Goal: Find specific page/section: Find specific page/section

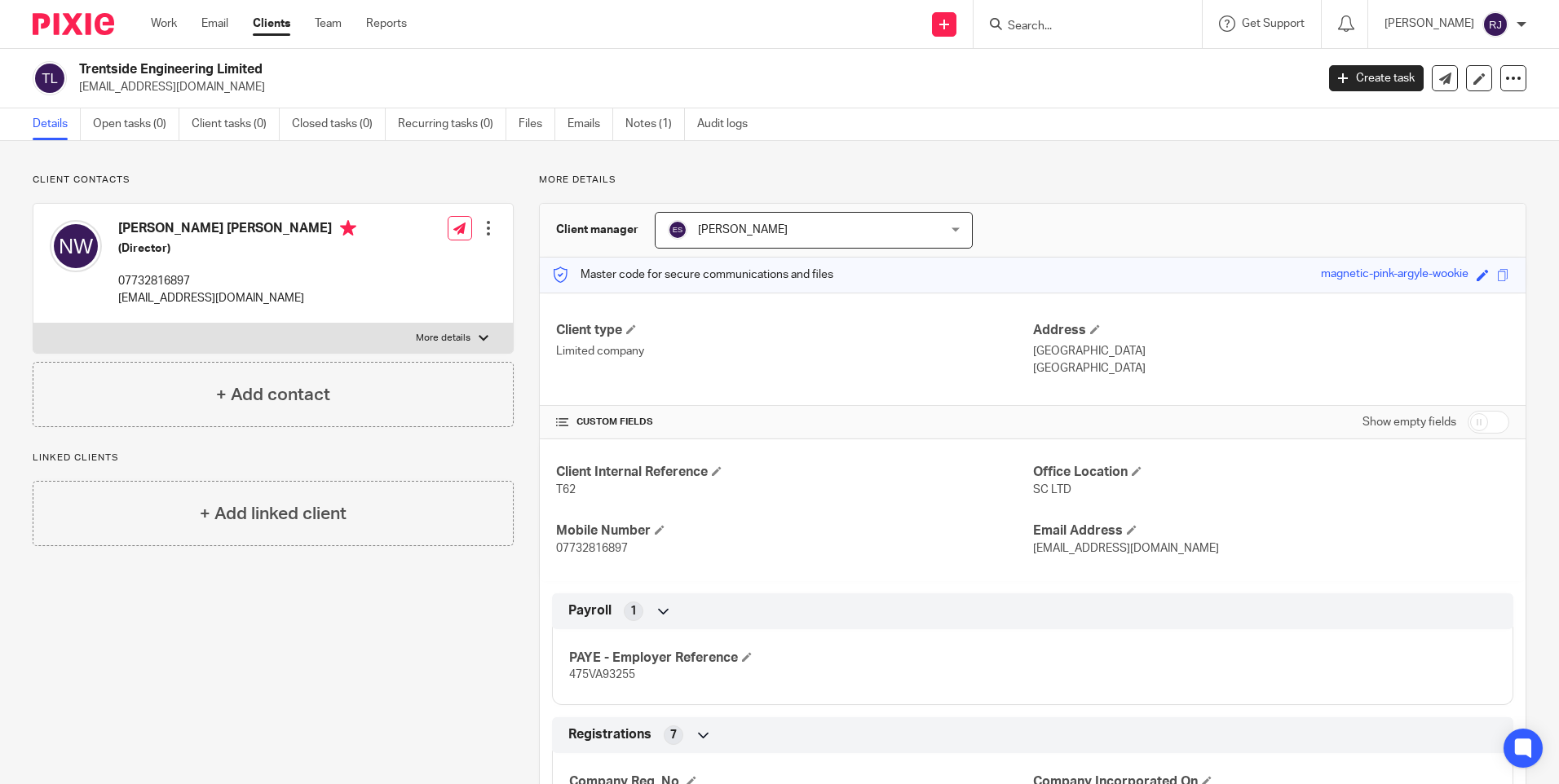
click at [1053, 21] on input "Search" at bounding box center [1080, 27] width 147 height 15
type input "taz properties"
click button "submit" at bounding box center [0, 0] width 0 height 0
click at [1180, 20] on button "reset" at bounding box center [1172, 22] width 16 height 16
click at [1061, 28] on input "Search" at bounding box center [1080, 27] width 147 height 15
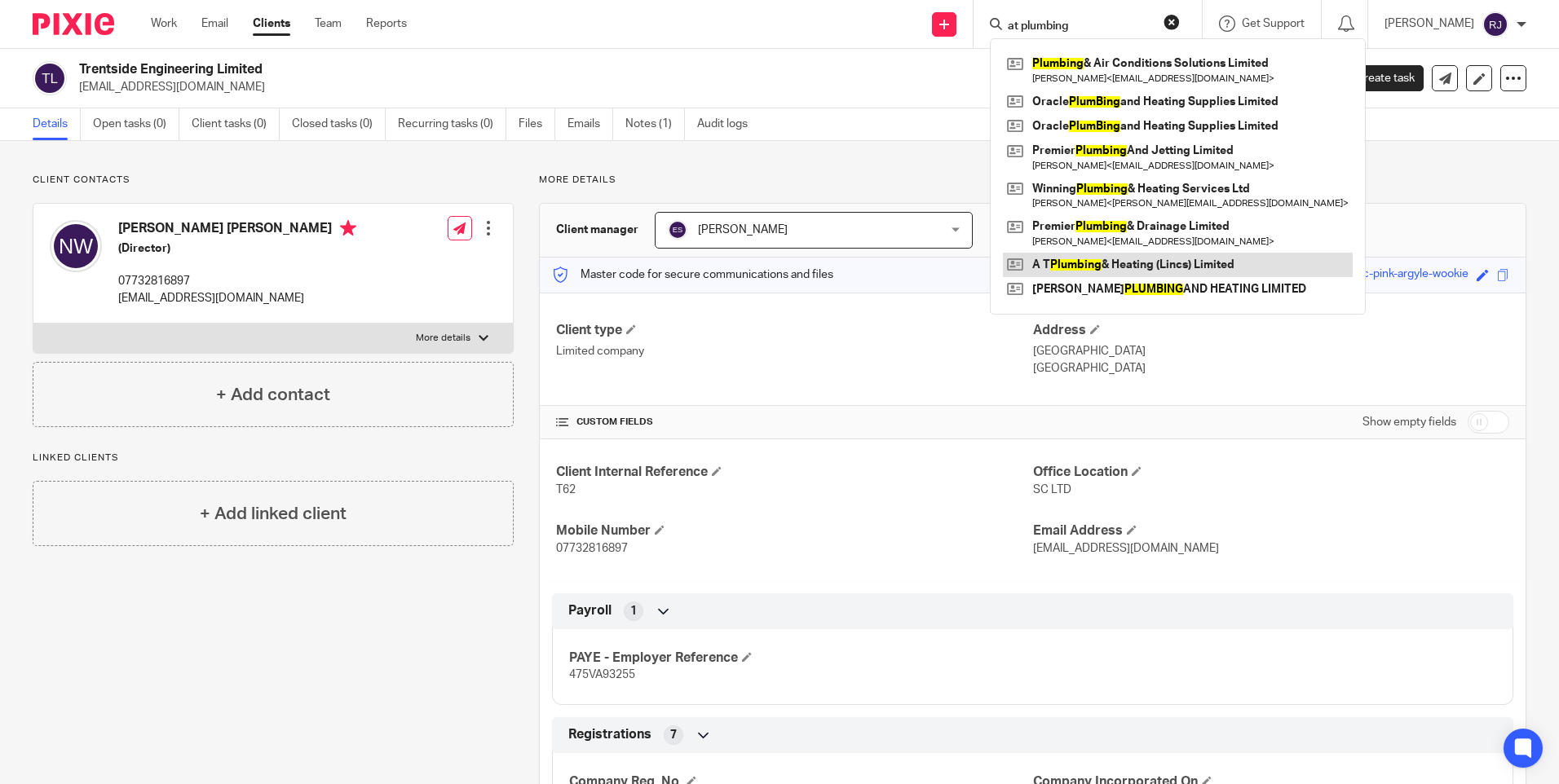
type input "at plumbing"
click at [1107, 262] on link at bounding box center [1177, 265] width 350 height 24
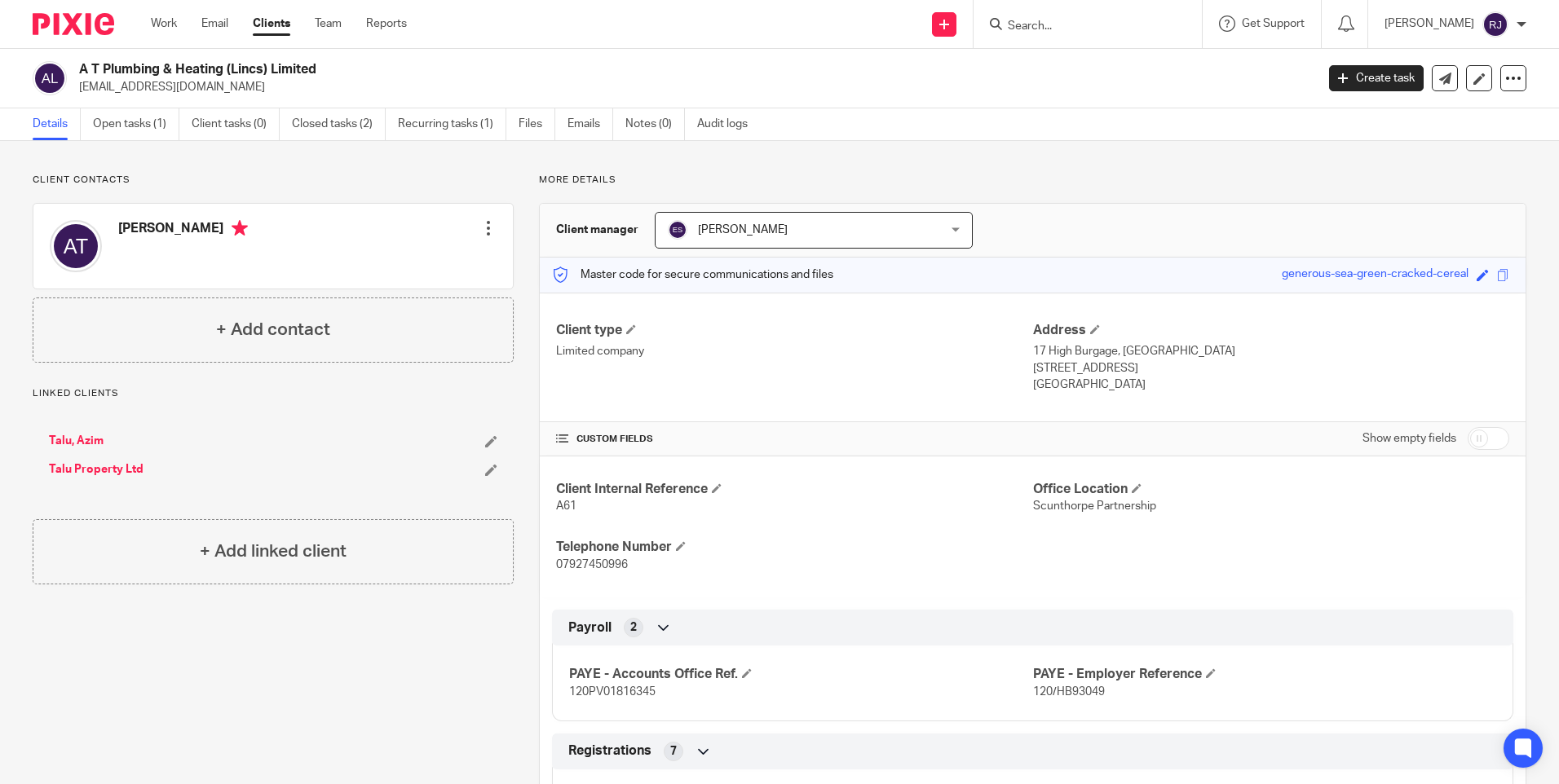
click at [1054, 23] on input "Search" at bounding box center [1080, 27] width 147 height 15
type input "wired"
click at [1092, 64] on link at bounding box center [1107, 63] width 208 height 24
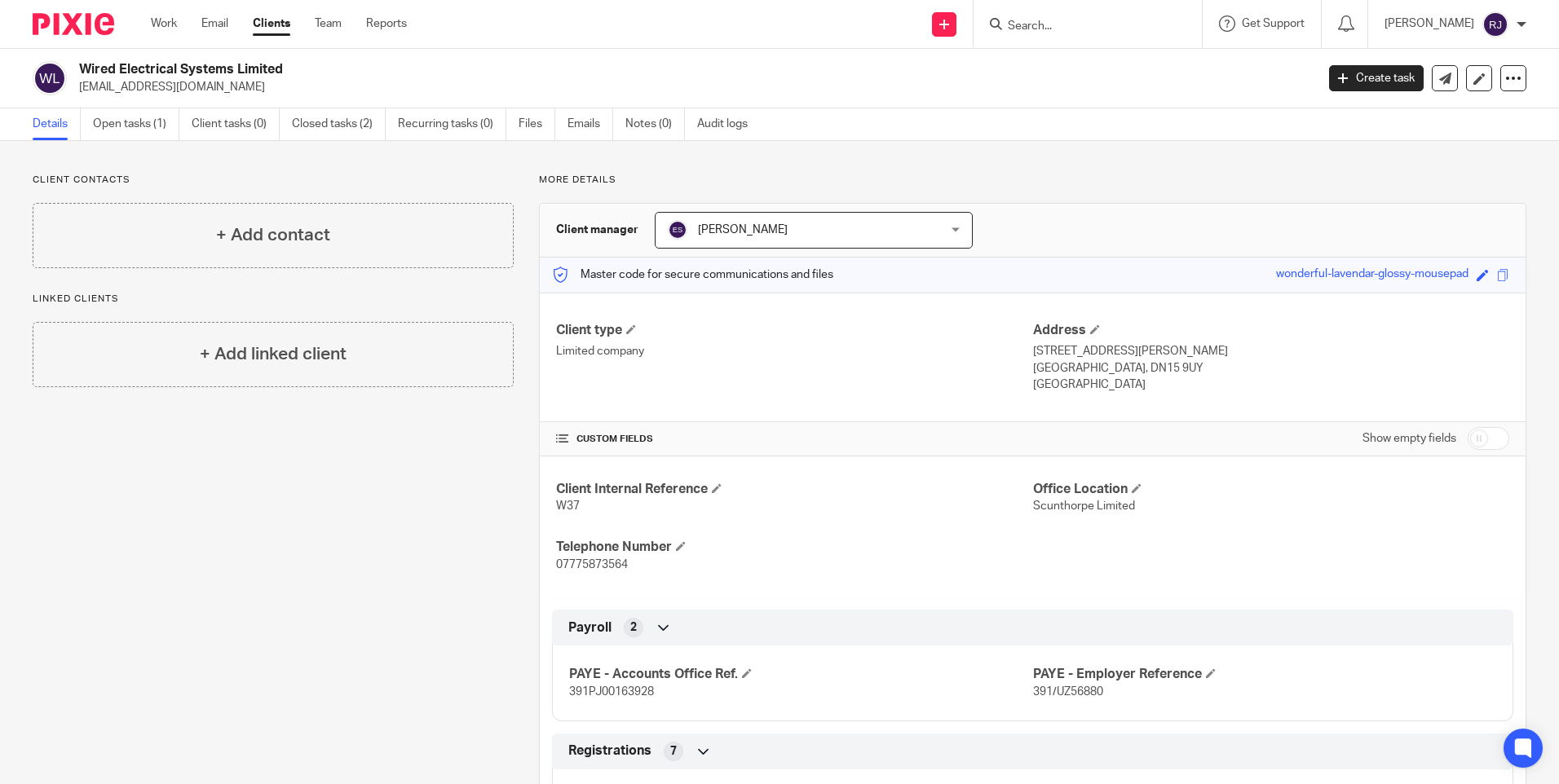
click at [1056, 24] on input "Search" at bounding box center [1080, 27] width 147 height 15
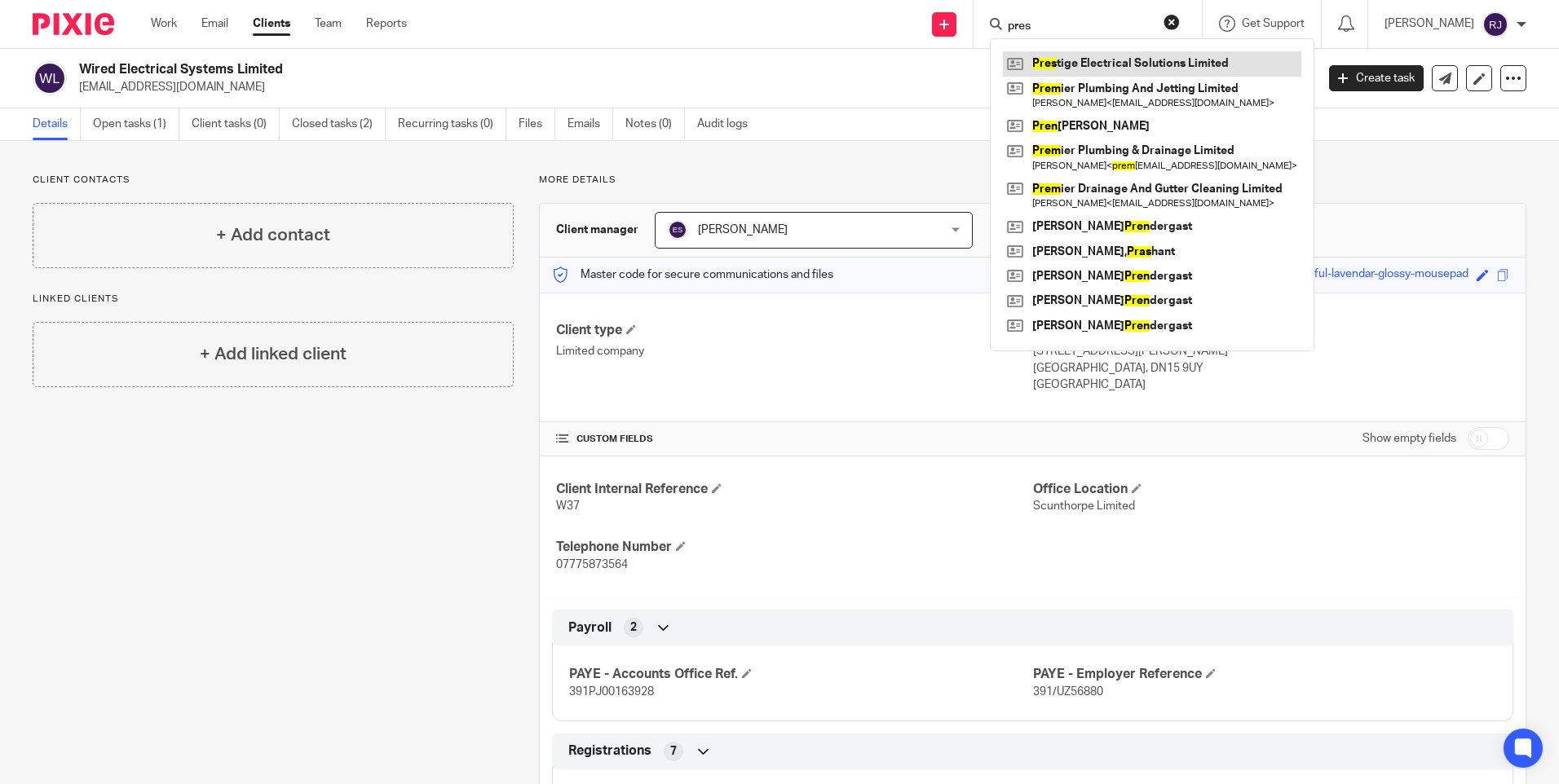
type input "pres"
click at [1121, 65] on link at bounding box center [1151, 63] width 298 height 24
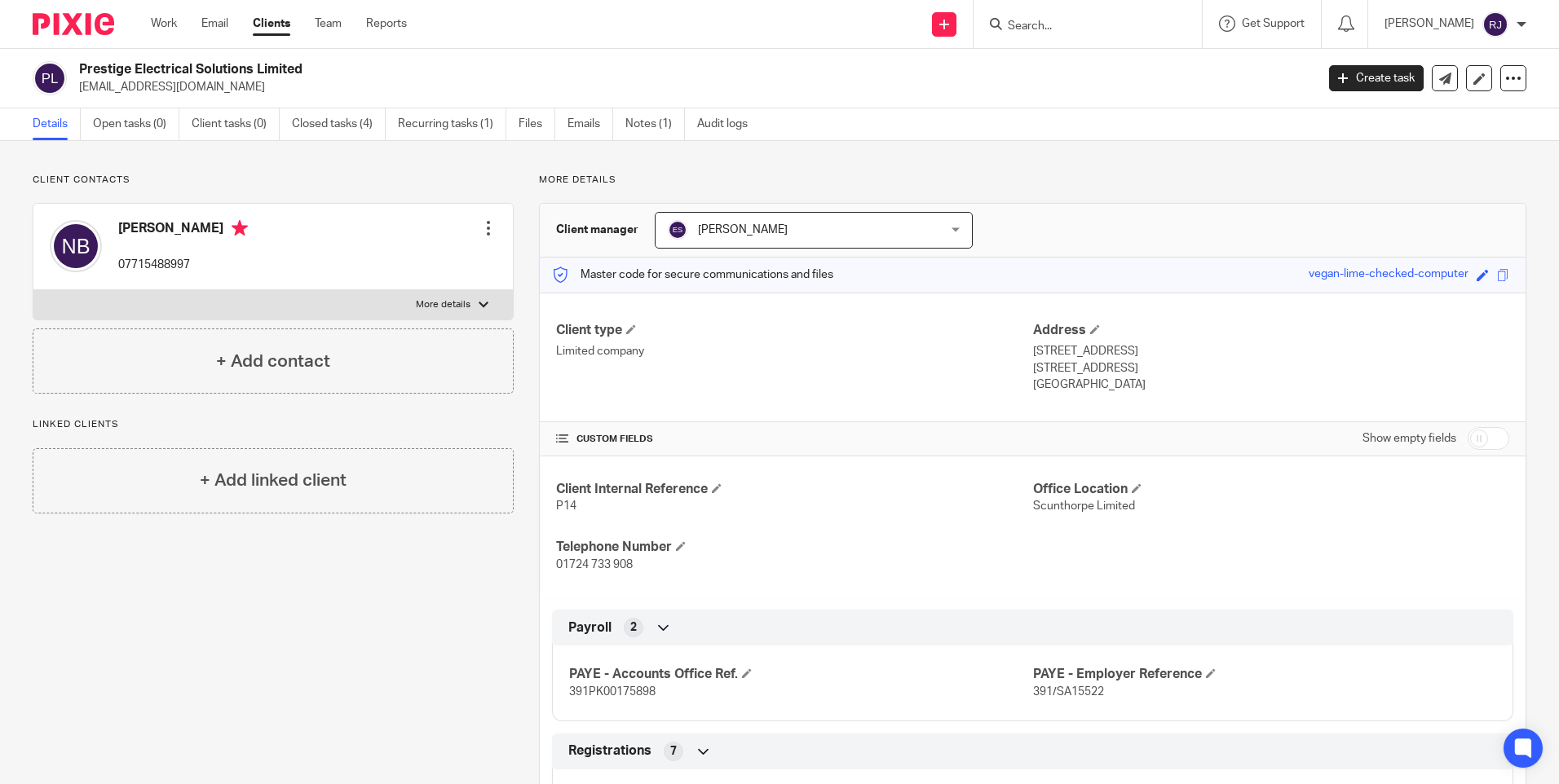
click at [1057, 20] on input "Search" at bounding box center [1080, 27] width 147 height 15
type input "chambray"
click button "submit" at bounding box center [0, 0] width 0 height 0
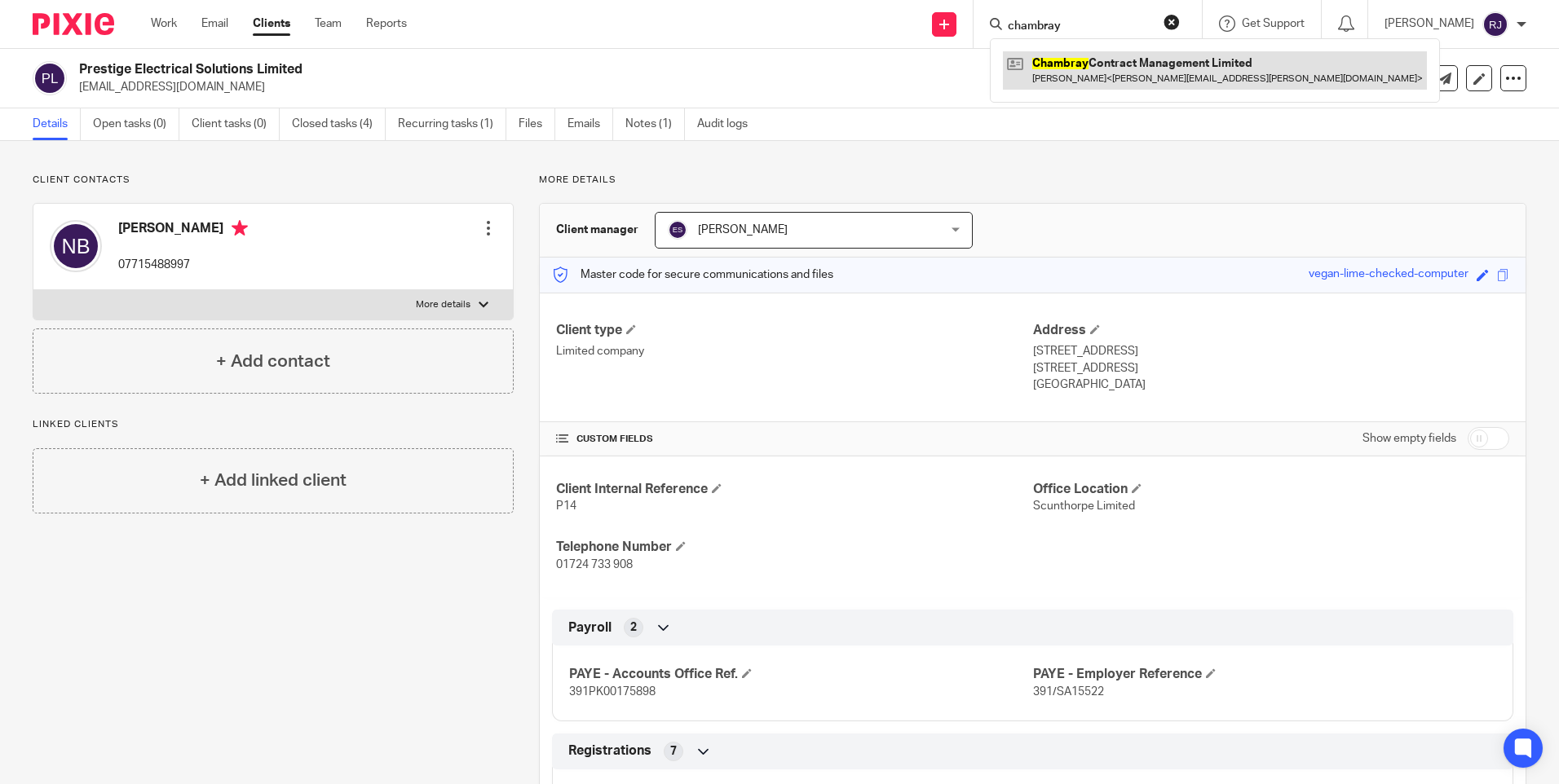
click at [1099, 63] on link at bounding box center [1215, 70] width 424 height 37
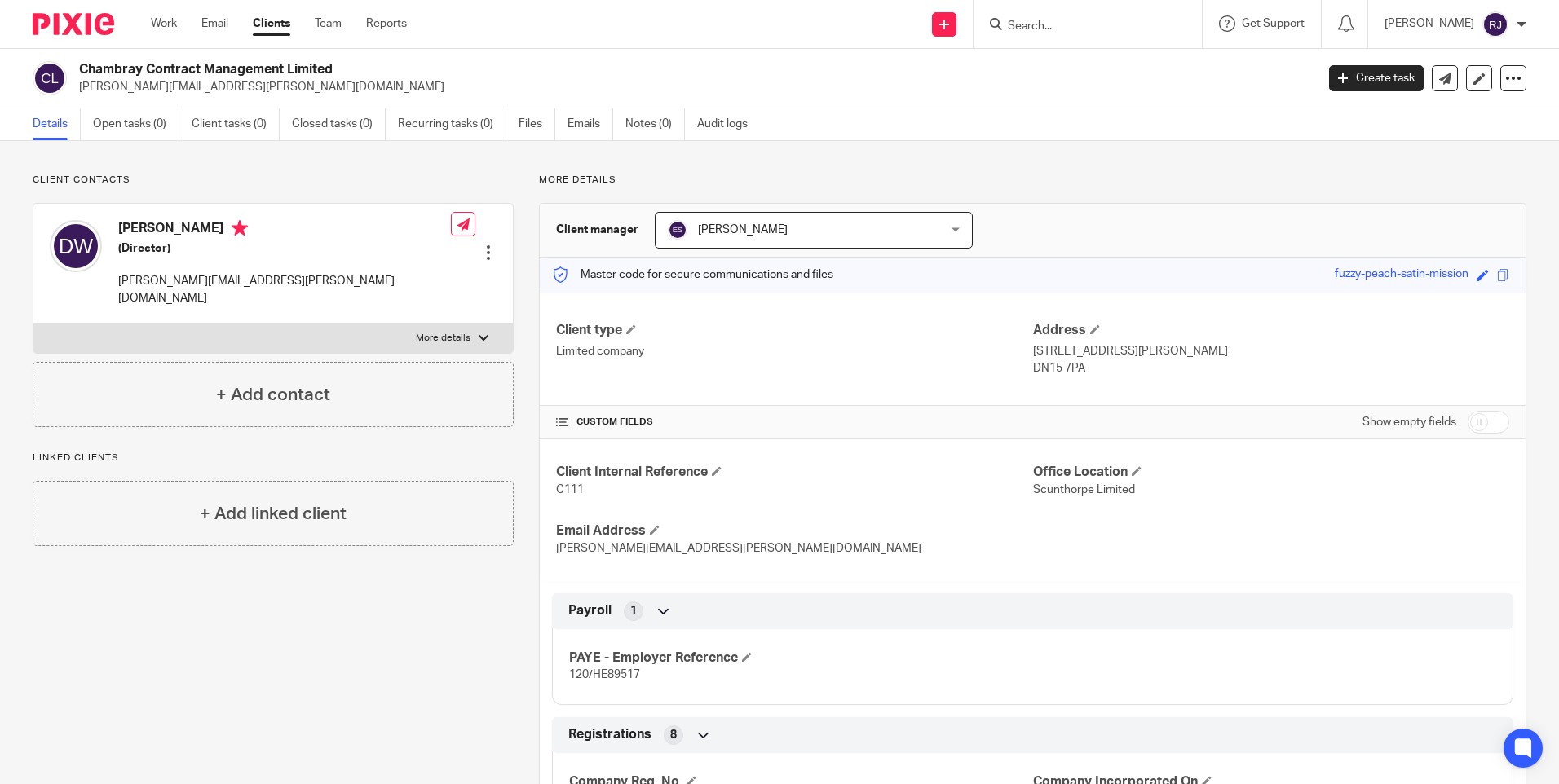
click at [1044, 24] on input "Search" at bounding box center [1080, 27] width 147 height 15
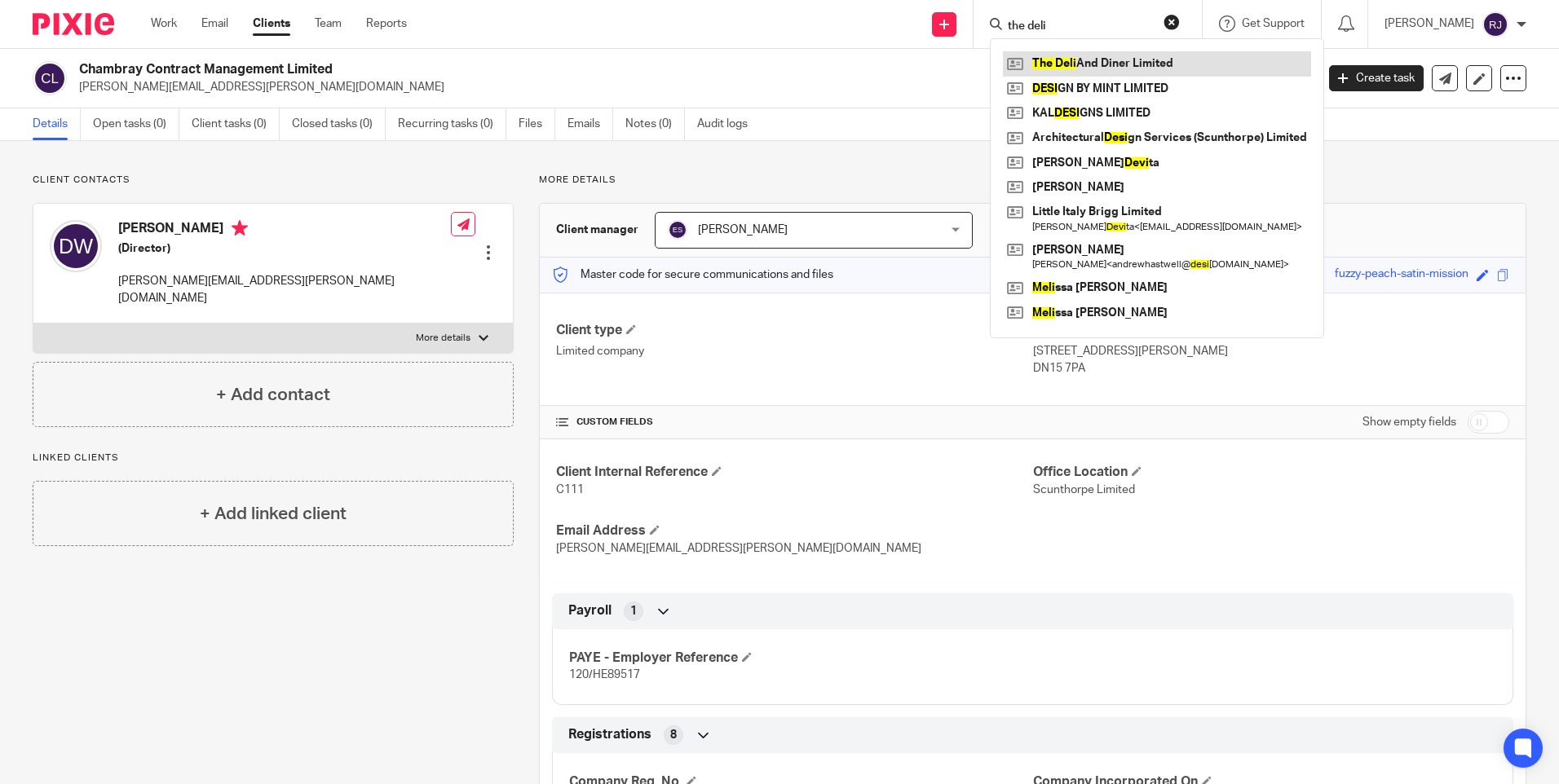
type input "the deli"
click at [1150, 61] on link at bounding box center [1157, 63] width 308 height 24
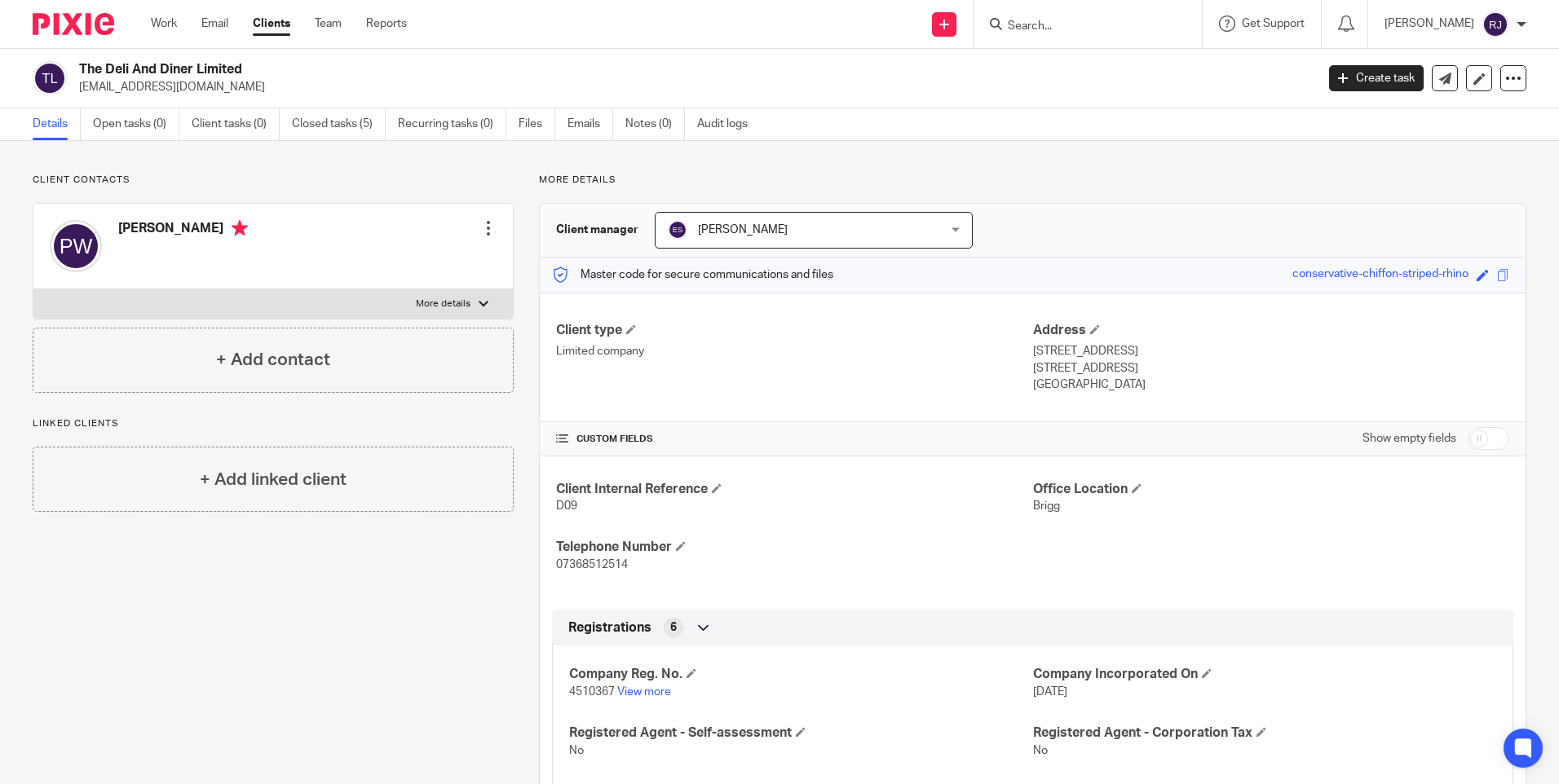
click at [1049, 26] on input "Search" at bounding box center [1080, 27] width 147 height 15
type input "[PERSON_NAME]"
click at [1118, 89] on link at bounding box center [1111, 89] width 218 height 24
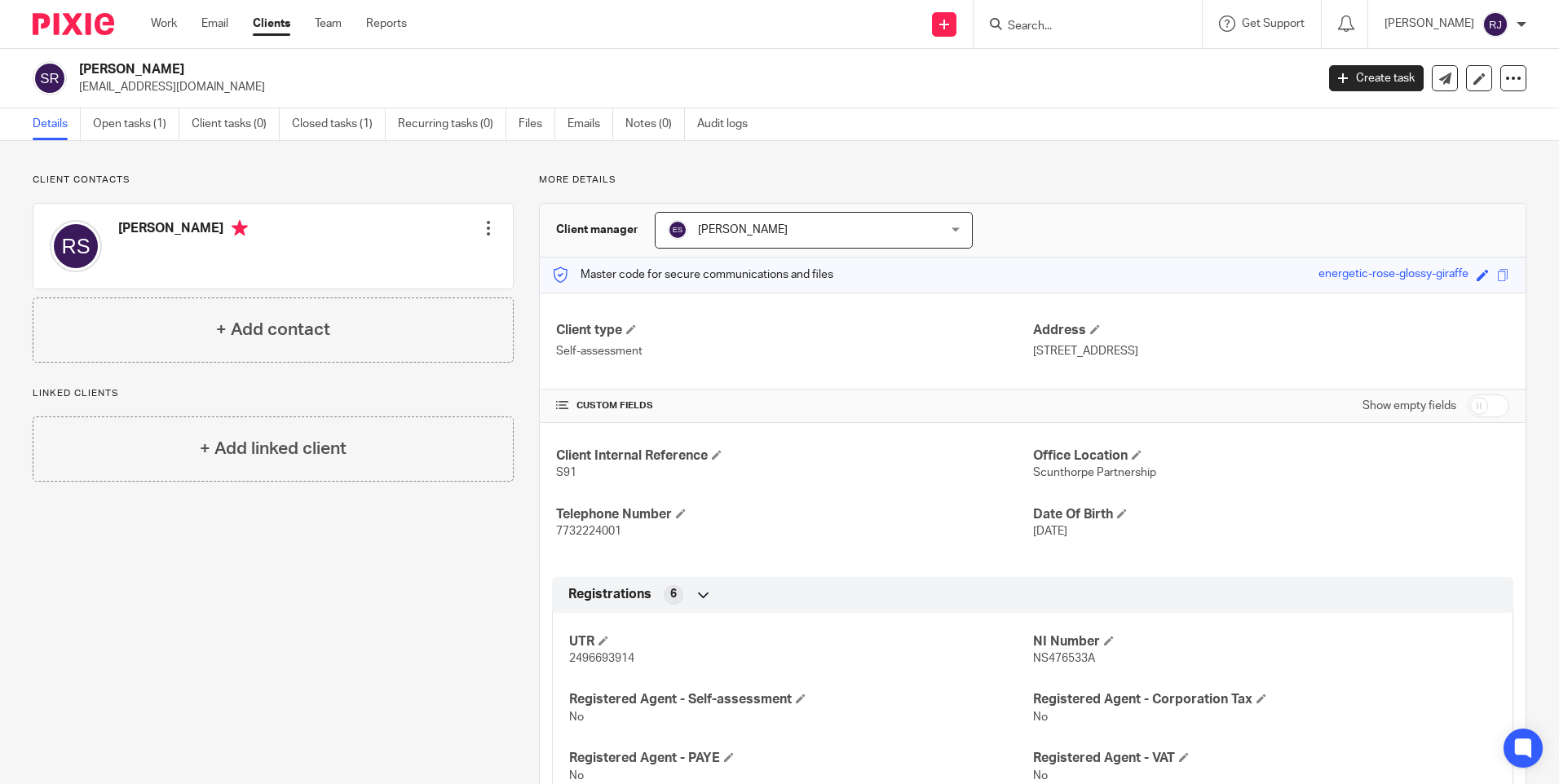
click at [1044, 28] on input "Search" at bounding box center [1080, 27] width 147 height 15
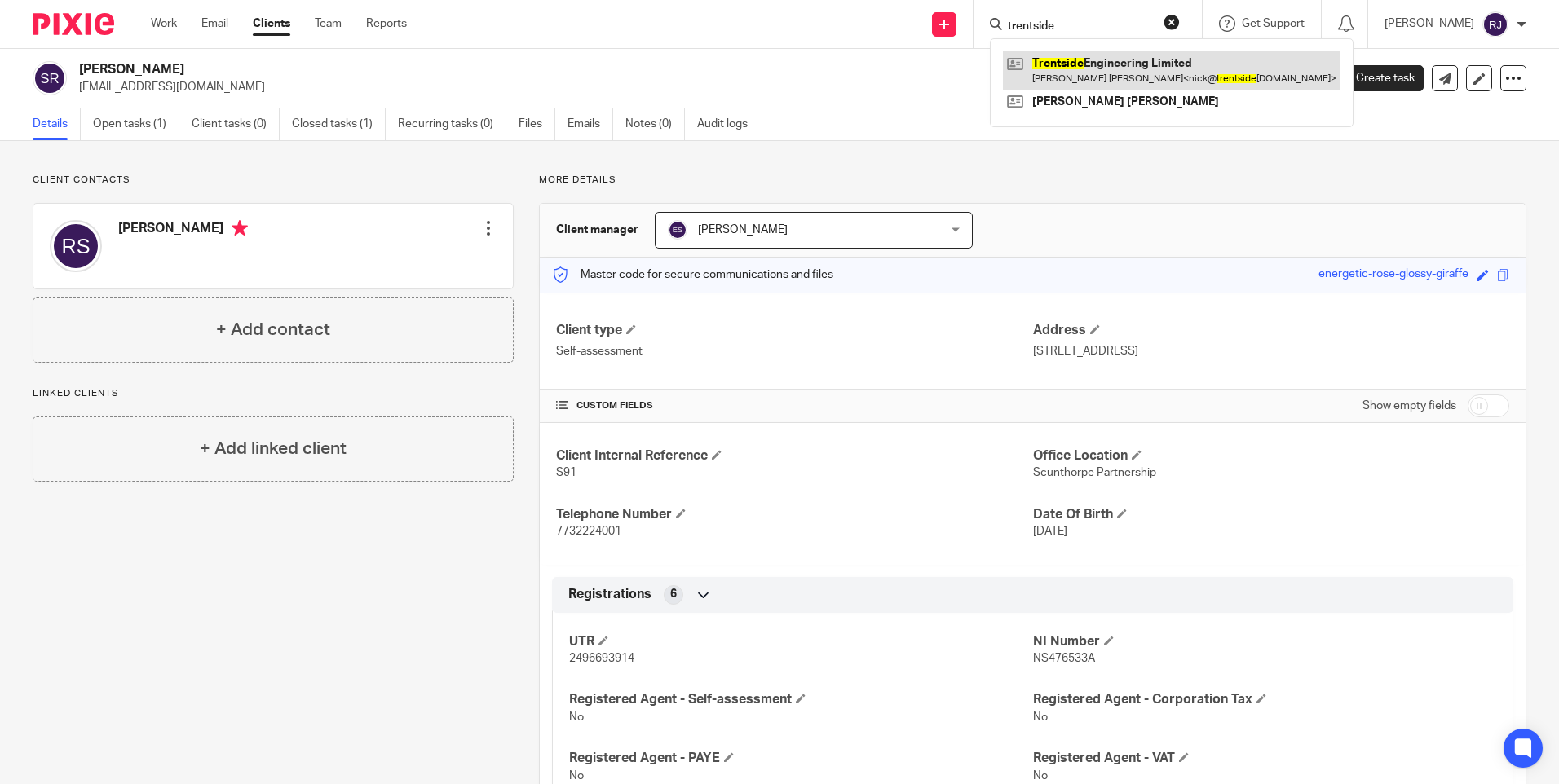
type input "trentside"
click at [1130, 72] on link at bounding box center [1171, 70] width 337 height 37
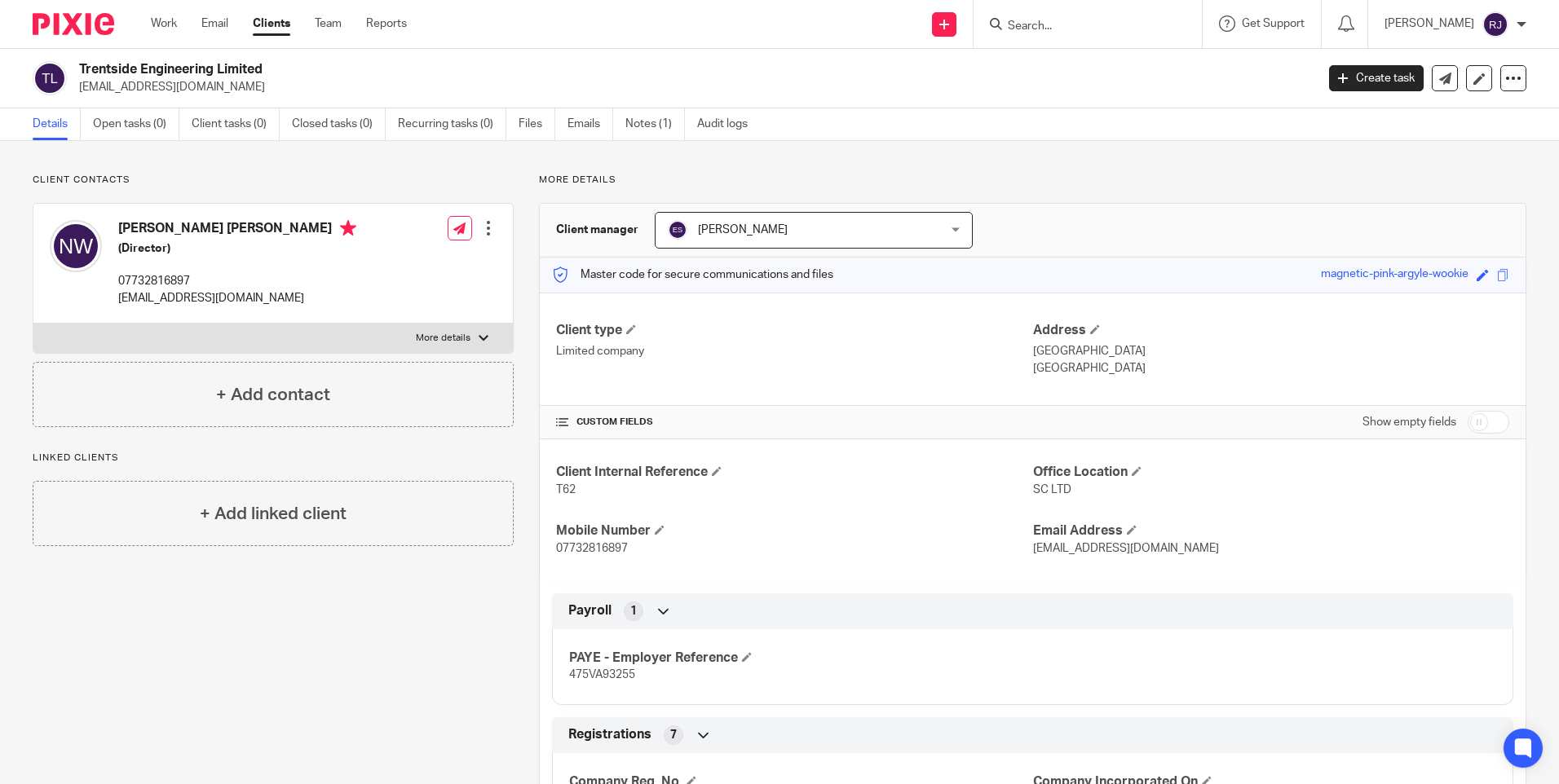
click at [1052, 28] on input "Search" at bounding box center [1080, 27] width 147 height 15
type input "march hare"
click button "submit" at bounding box center [0, 0] width 0 height 0
click at [1166, 65] on link at bounding box center [1103, 63] width 202 height 24
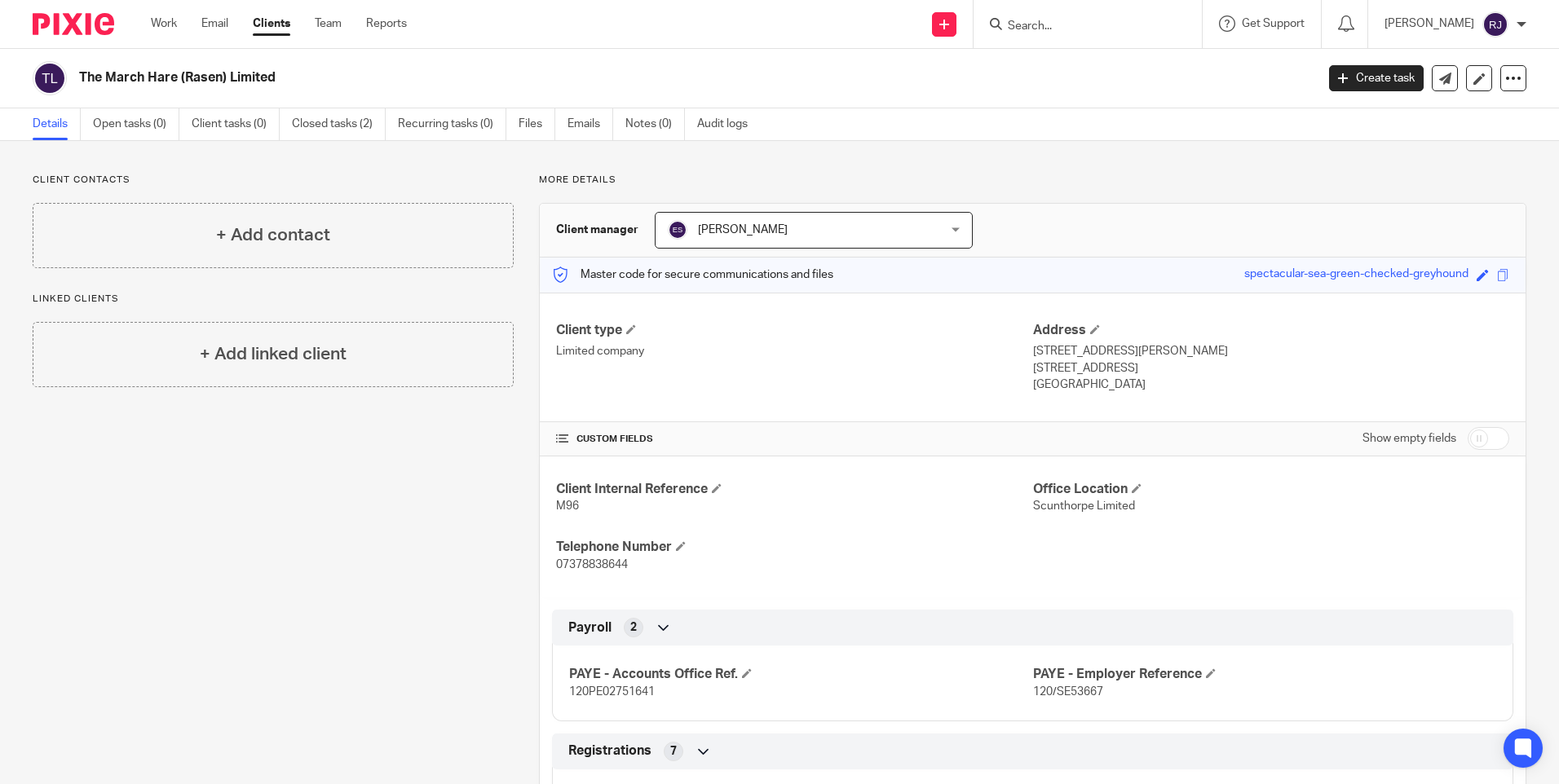
click at [1050, 29] on input "Search" at bounding box center [1080, 27] width 147 height 15
type input "taz properties"
click button "submit" at bounding box center [0, 0] width 0 height 0
drag, startPoint x: 1198, startPoint y: 19, endPoint x: 1185, endPoint y: 20, distance: 13.0
click at [1180, 19] on button "reset" at bounding box center [1172, 22] width 16 height 16
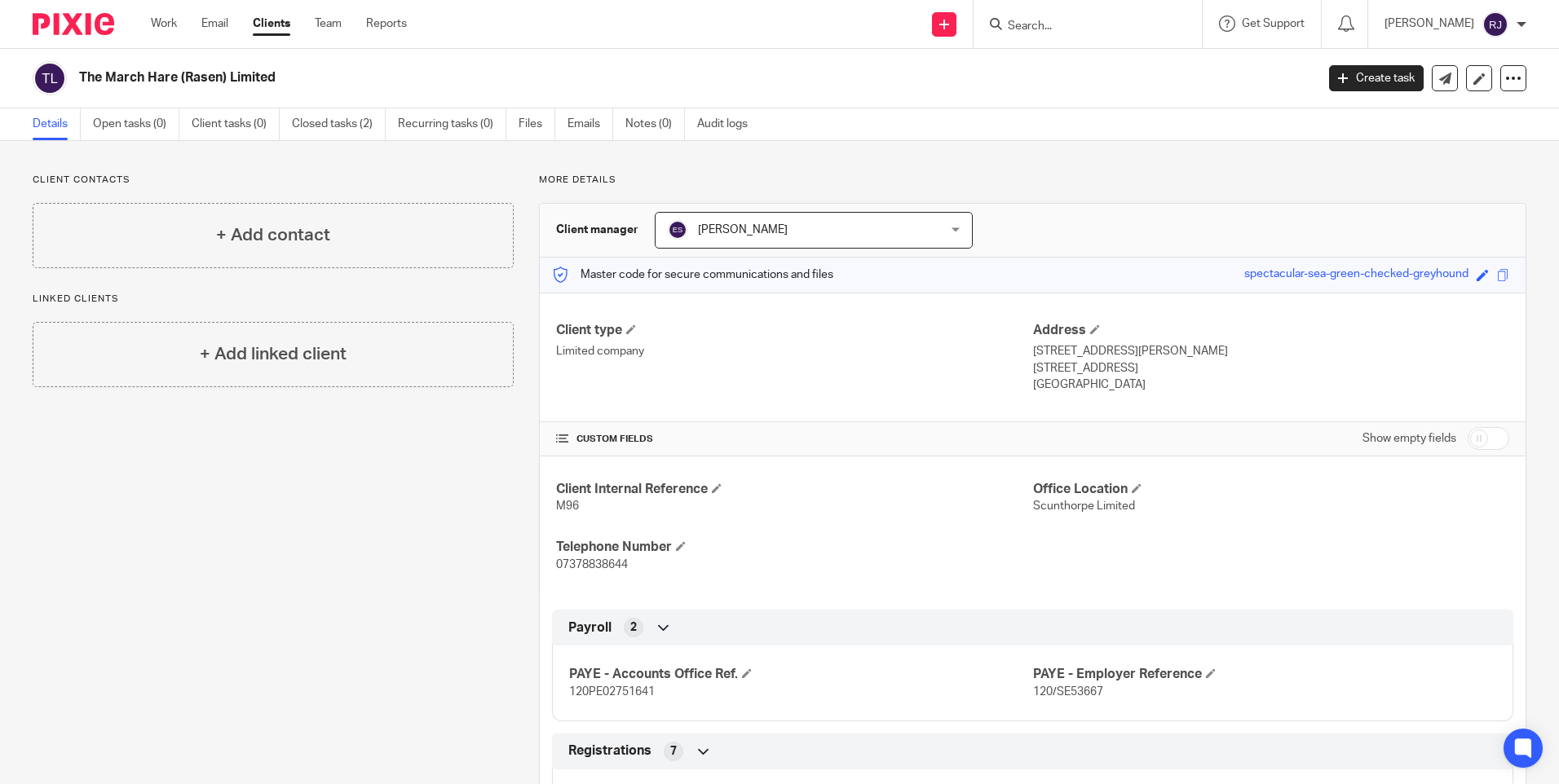
click at [1089, 29] on input "Search" at bounding box center [1080, 27] width 147 height 15
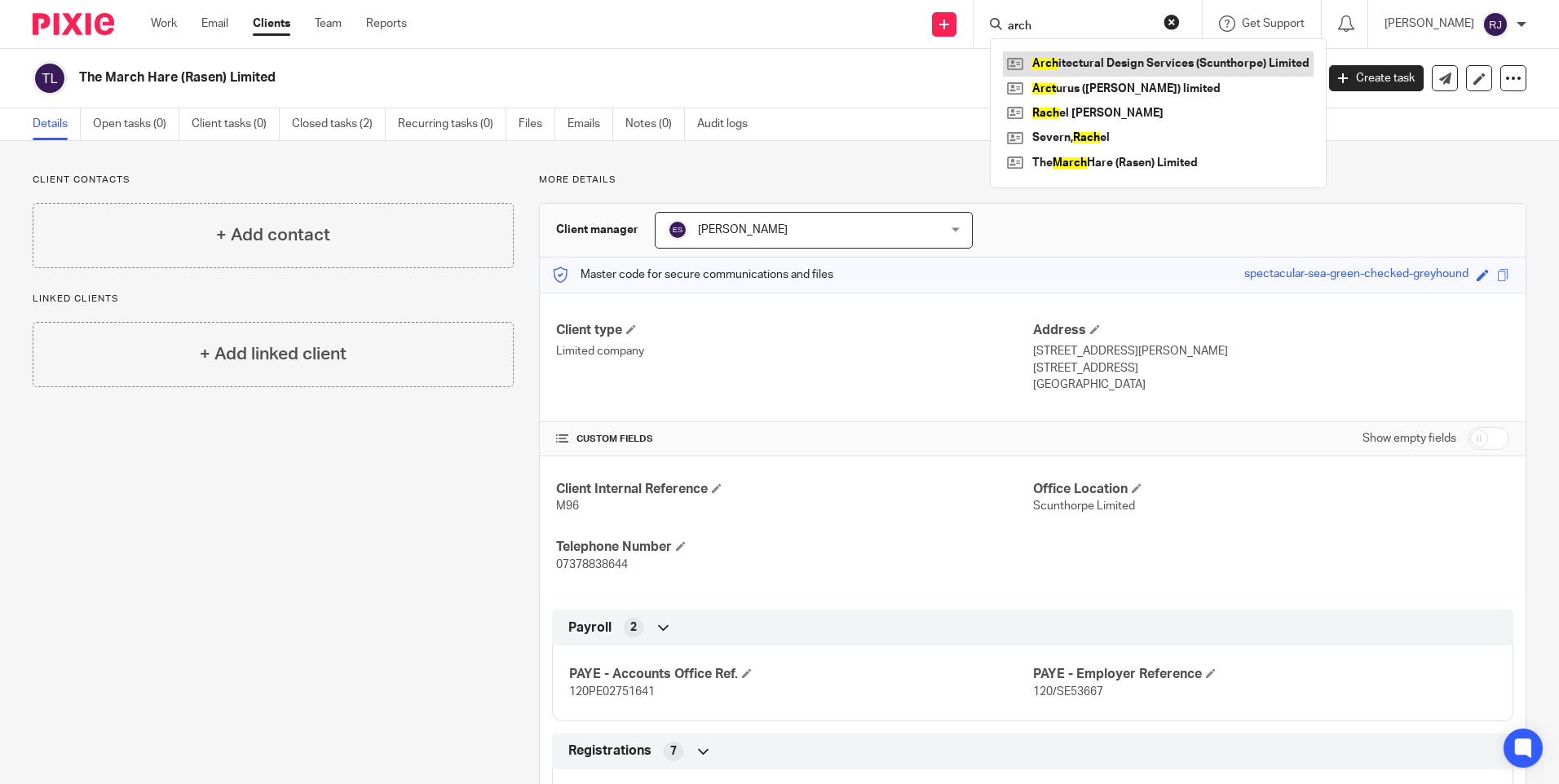
type input "arch"
click at [1129, 56] on link at bounding box center [1157, 63] width 311 height 24
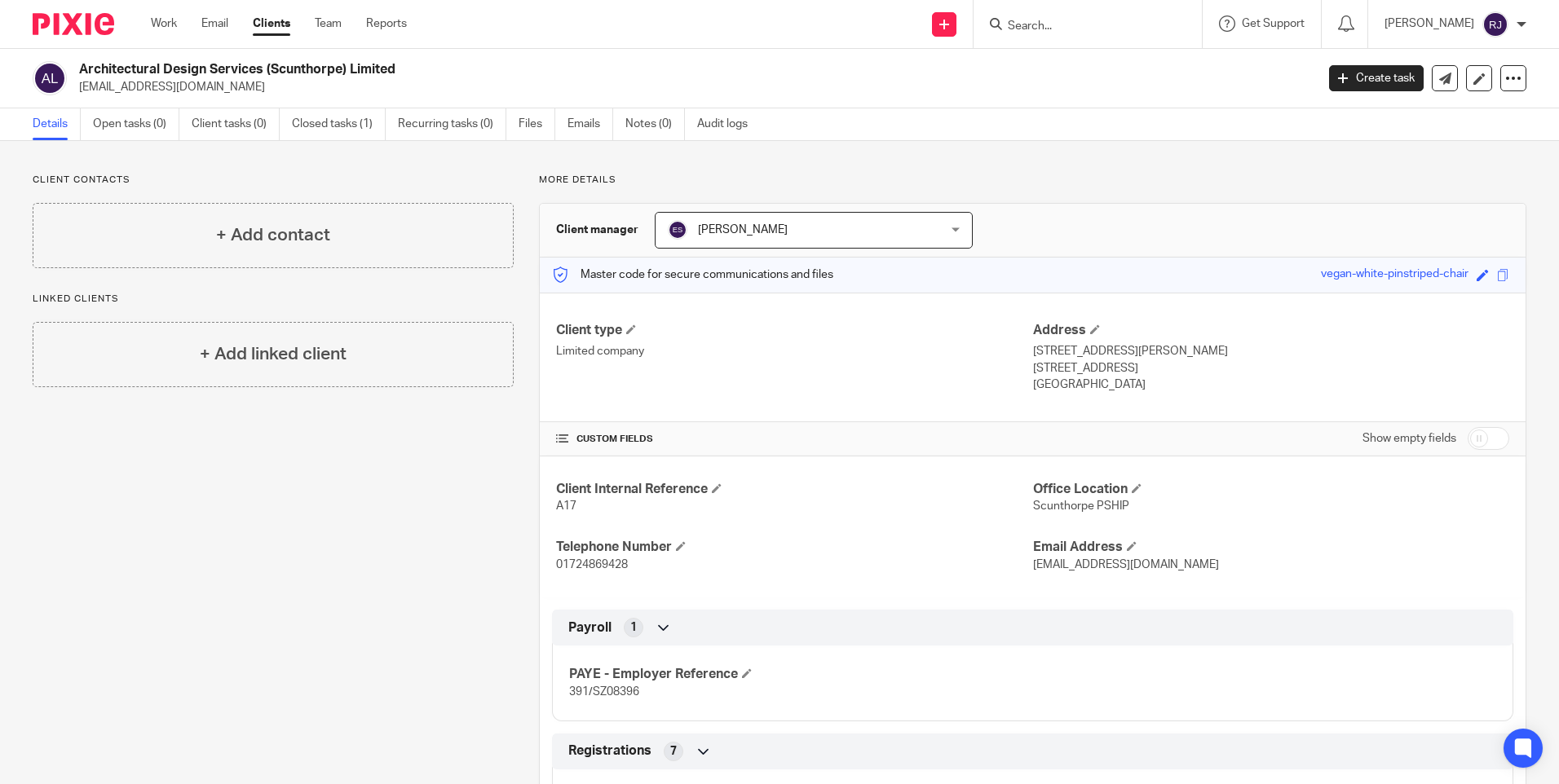
click at [1041, 24] on input "Search" at bounding box center [1080, 27] width 147 height 15
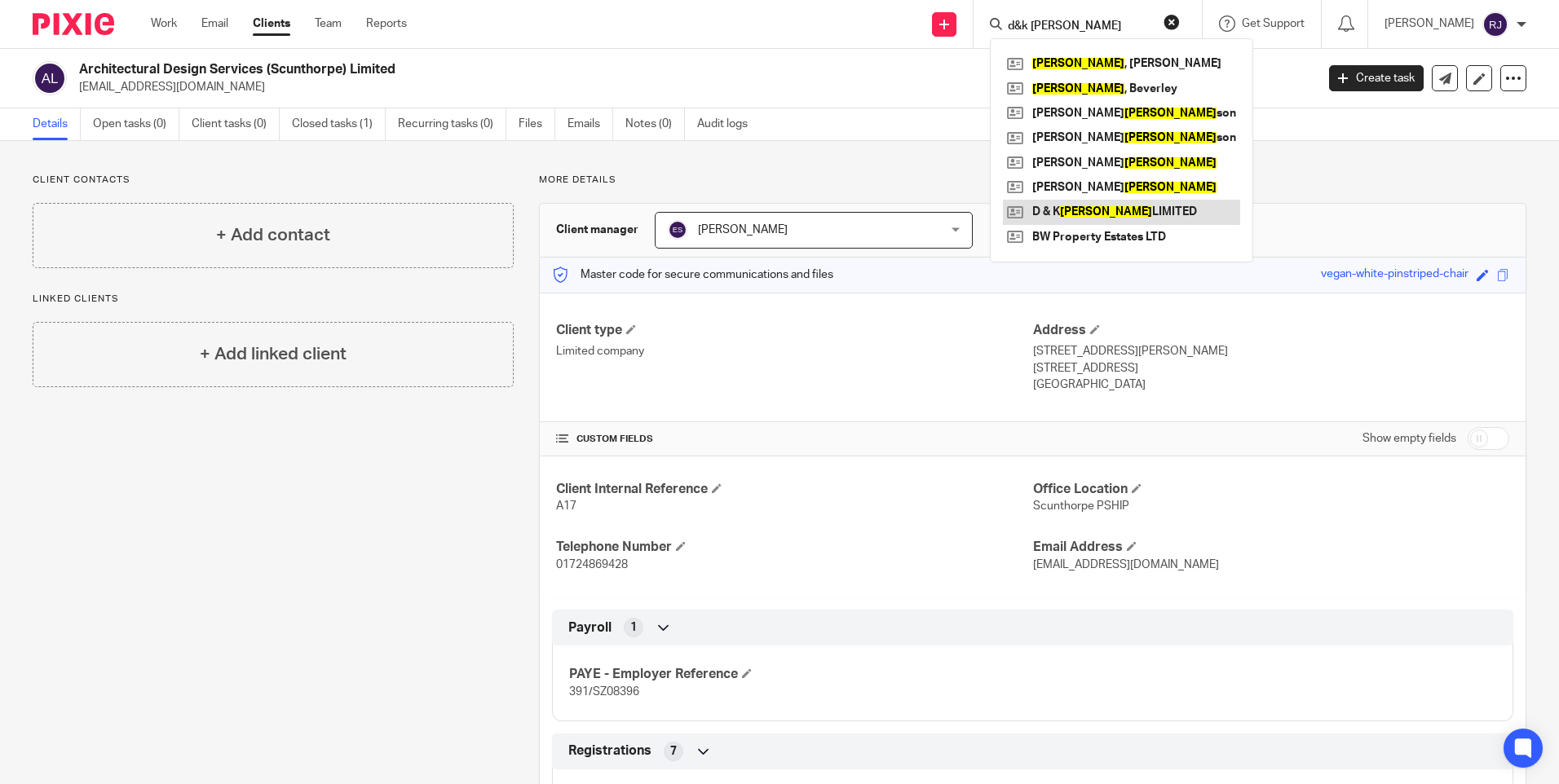
type input "d&k smith"
click at [1134, 206] on link at bounding box center [1121, 211] width 237 height 24
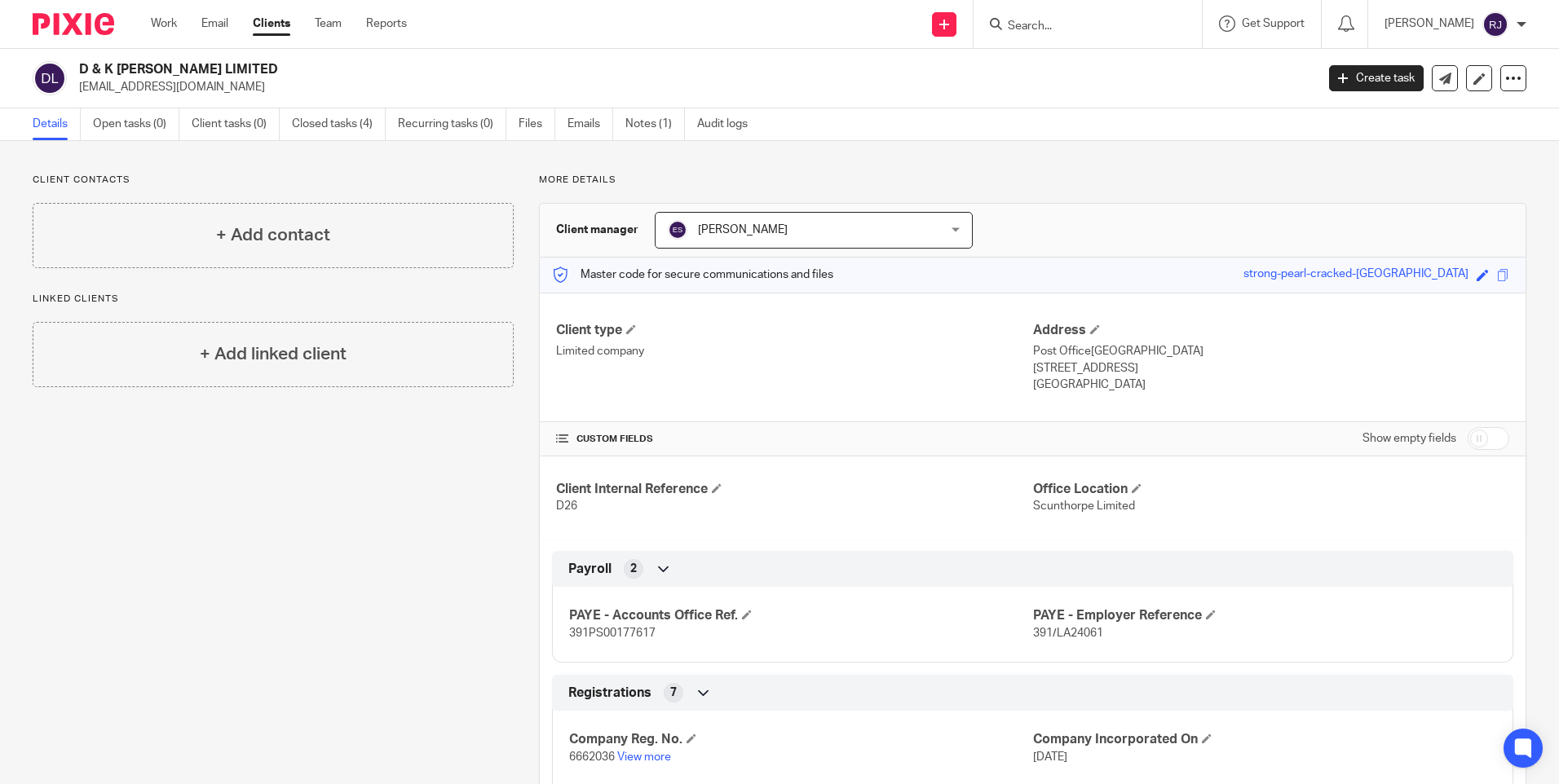
click at [1515, 19] on div "[PERSON_NAME]" at bounding box center [1455, 24] width 142 height 26
click at [1448, 116] on span "Logout" at bounding box center [1451, 113] width 36 height 12
